Goal: Check status: Check status

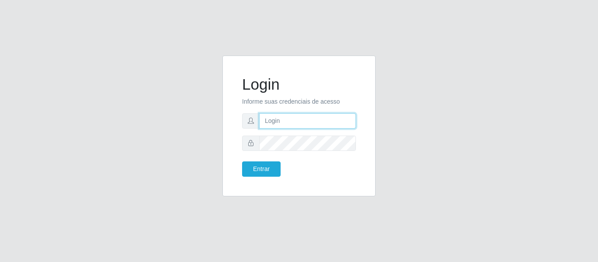
type input "[EMAIL_ADDRESS][DOMAIN_NAME]"
click at [287, 130] on form "Login Informe suas credenciais de acesso [EMAIL_ADDRESS][DOMAIN_NAME] Entrar" at bounding box center [299, 126] width 114 height 102
click at [287, 125] on input "[EMAIL_ADDRESS][DOMAIN_NAME]" at bounding box center [307, 120] width 97 height 15
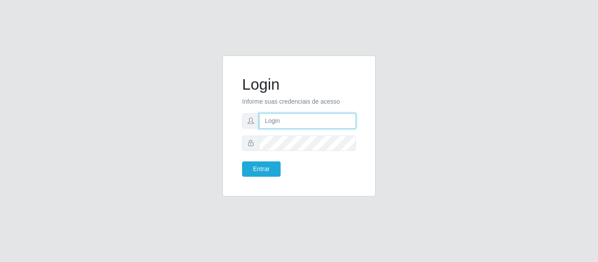
click at [287, 125] on input "text" at bounding box center [307, 120] width 97 height 15
type input "[EMAIL_ADDRESS][DOMAIN_NAME]"
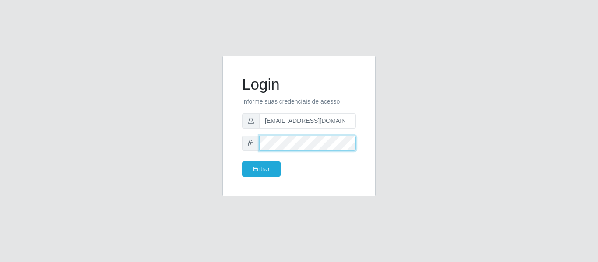
click at [242, 161] on button "Entrar" at bounding box center [261, 168] width 39 height 15
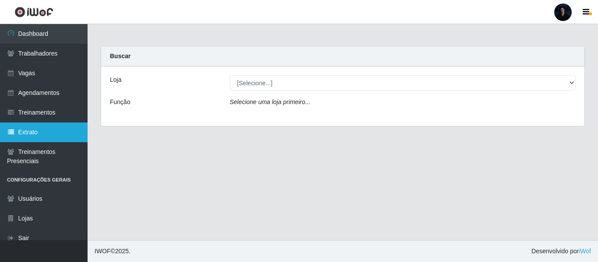
click at [31, 129] on link "Extrato" at bounding box center [44, 133] width 88 height 20
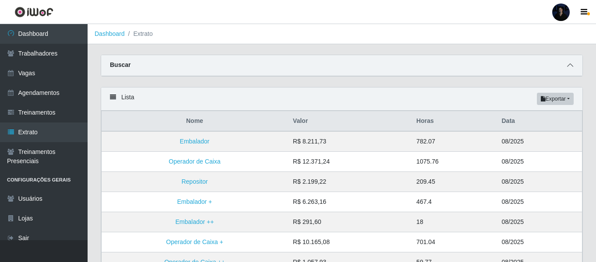
click at [568, 70] on span at bounding box center [569, 65] width 11 height 10
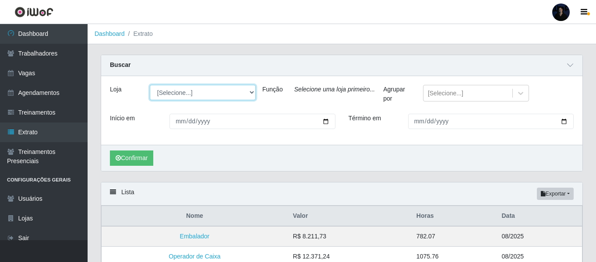
click at [222, 88] on select "[Selecione...] Hiper Queiroz - [GEOGRAPHIC_DATA] [GEOGRAPHIC_DATA] [GEOGRAPHIC_…" at bounding box center [203, 92] width 106 height 15
select select "464"
click at [150, 85] on select "[Selecione...] Hiper Queiroz - [GEOGRAPHIC_DATA] [GEOGRAPHIC_DATA] [GEOGRAPHIC_…" at bounding box center [203, 92] width 106 height 15
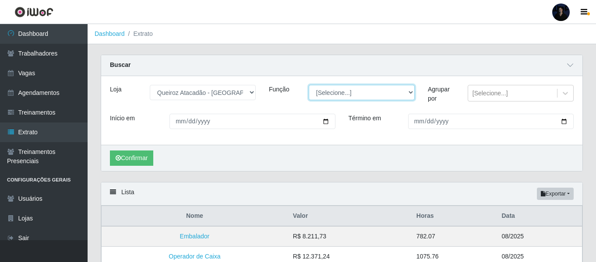
click at [338, 88] on select "[Selecione...] Embalador Embalador + Embalador ++ Operador de Caixa Operador de…" at bounding box center [361, 92] width 106 height 15
click at [485, 67] on div "Buscar" at bounding box center [341, 65] width 481 height 21
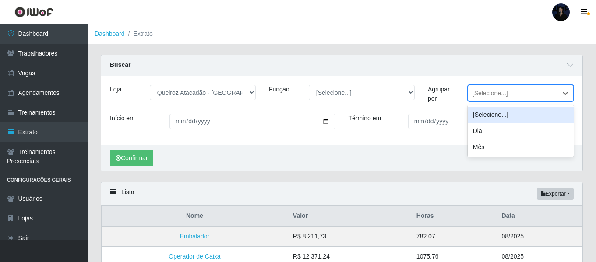
click at [494, 88] on div "[Selecione...]" at bounding box center [520, 93] width 106 height 17
click at [454, 83] on div "Loja [Selecione...] Hiper Queiroz - [GEOGRAPHIC_DATA] Queiroz [GEOGRAPHIC_DATA]…" at bounding box center [341, 110] width 481 height 69
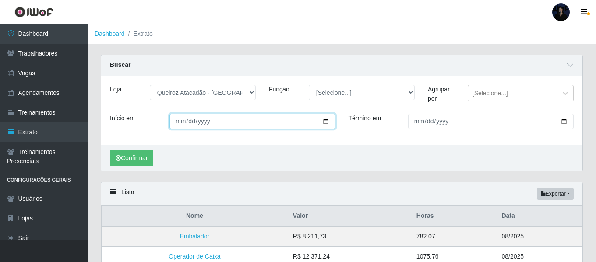
click at [223, 114] on input "Início em" at bounding box center [251, 121] width 165 height 15
click at [326, 118] on input "Início em" at bounding box center [251, 121] width 165 height 15
click at [174, 119] on input "[DATE]" at bounding box center [251, 121] width 165 height 15
click at [185, 120] on input "[DATE]" at bounding box center [251, 121] width 165 height 15
click at [193, 119] on input "[DATE]" at bounding box center [251, 121] width 165 height 15
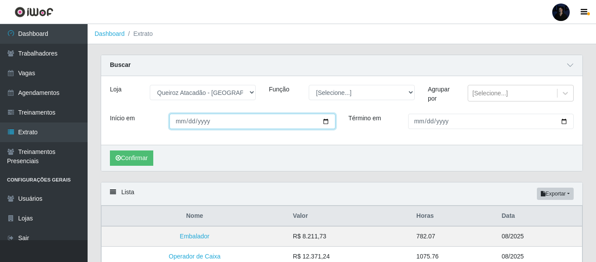
click at [190, 121] on input "[DATE]" at bounding box center [251, 121] width 165 height 15
click at [179, 126] on input "[DATE]" at bounding box center [251, 121] width 165 height 15
type input "[DATE]"
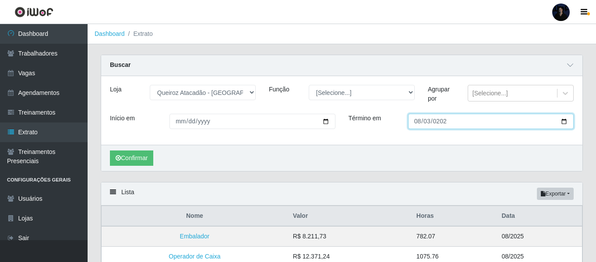
type input "[DATE]"
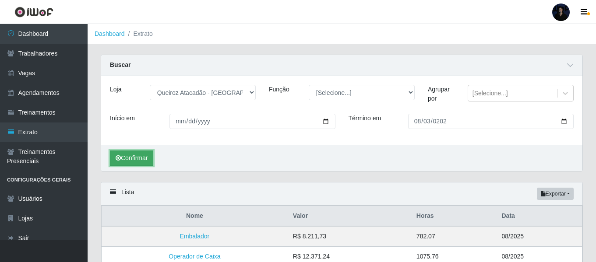
click at [151, 155] on button "Confirmar" at bounding box center [131, 158] width 43 height 15
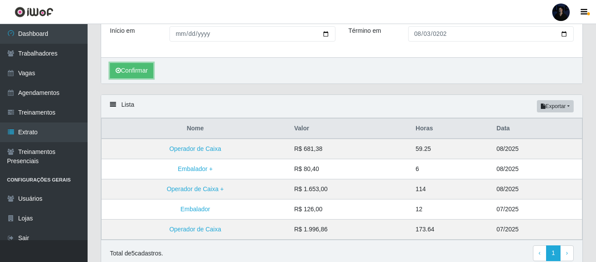
scroll to position [125, 0]
